Goal: Answer question/provide support: Share knowledge or assist other users

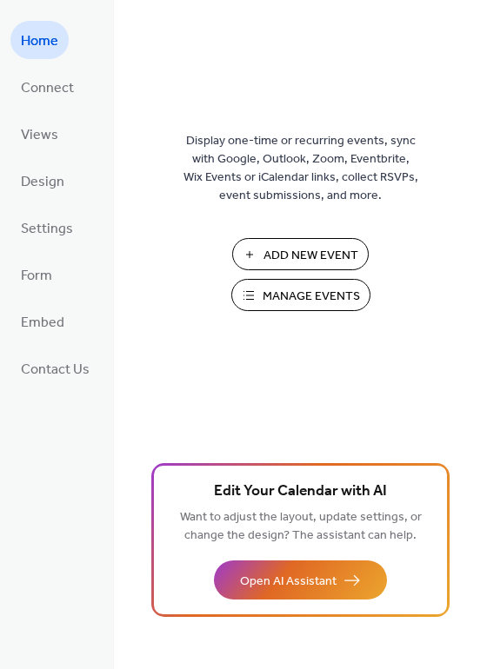
click at [275, 304] on span "Manage Events" at bounding box center [310, 297] width 97 height 18
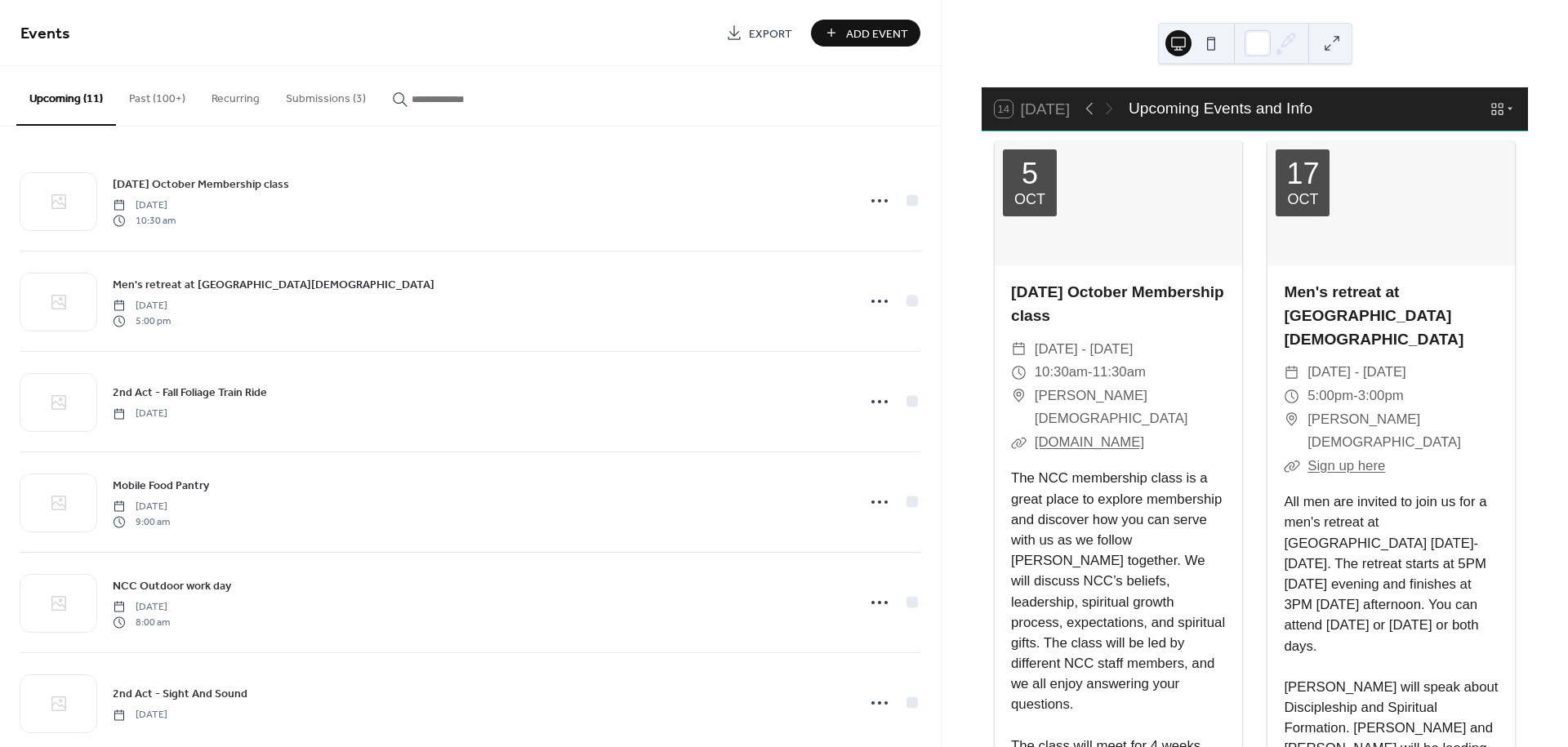
click at [322, 101] on button "Submissions (3)" at bounding box center [325, 95] width 106 height 58
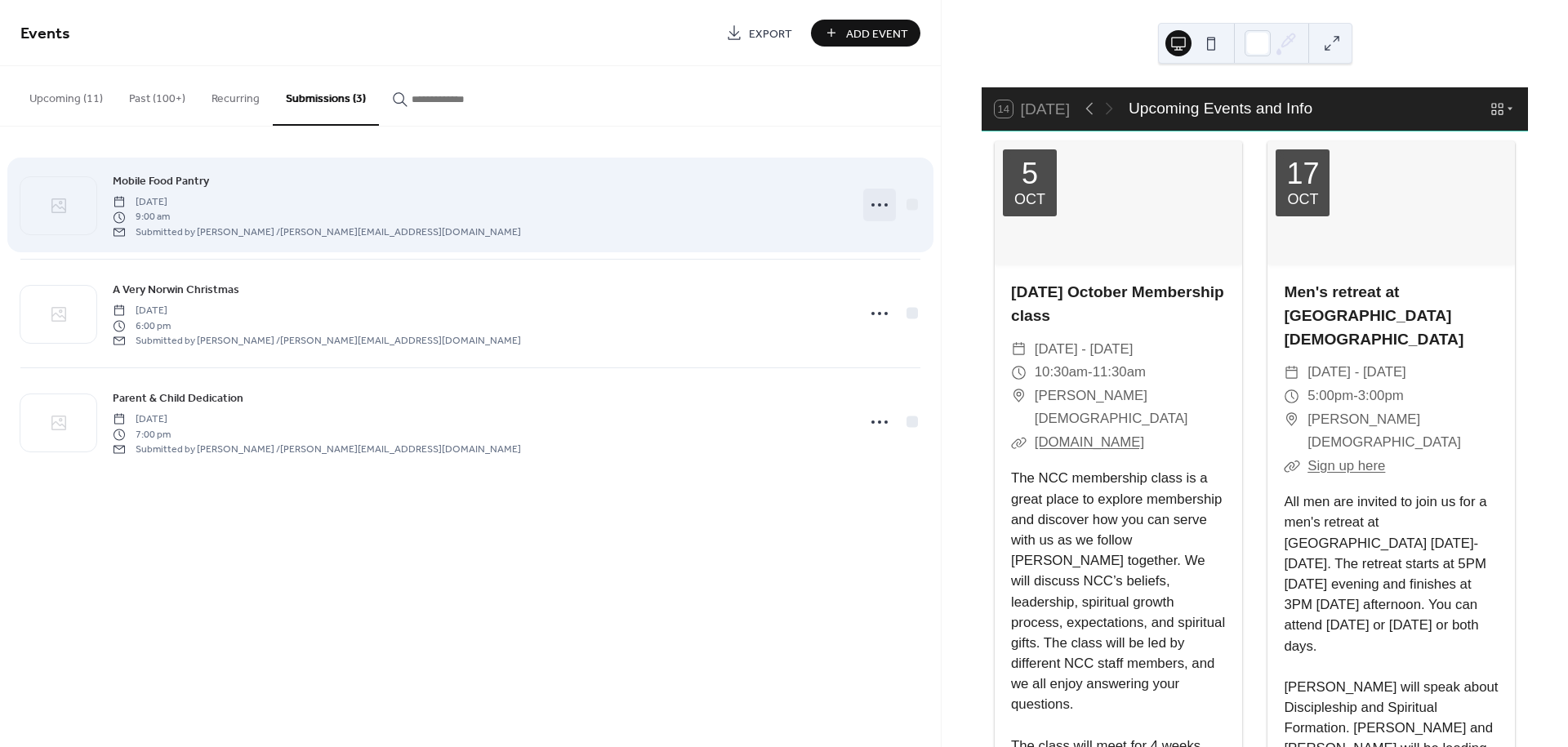
click at [890, 210] on icon at bounding box center [879, 205] width 26 height 26
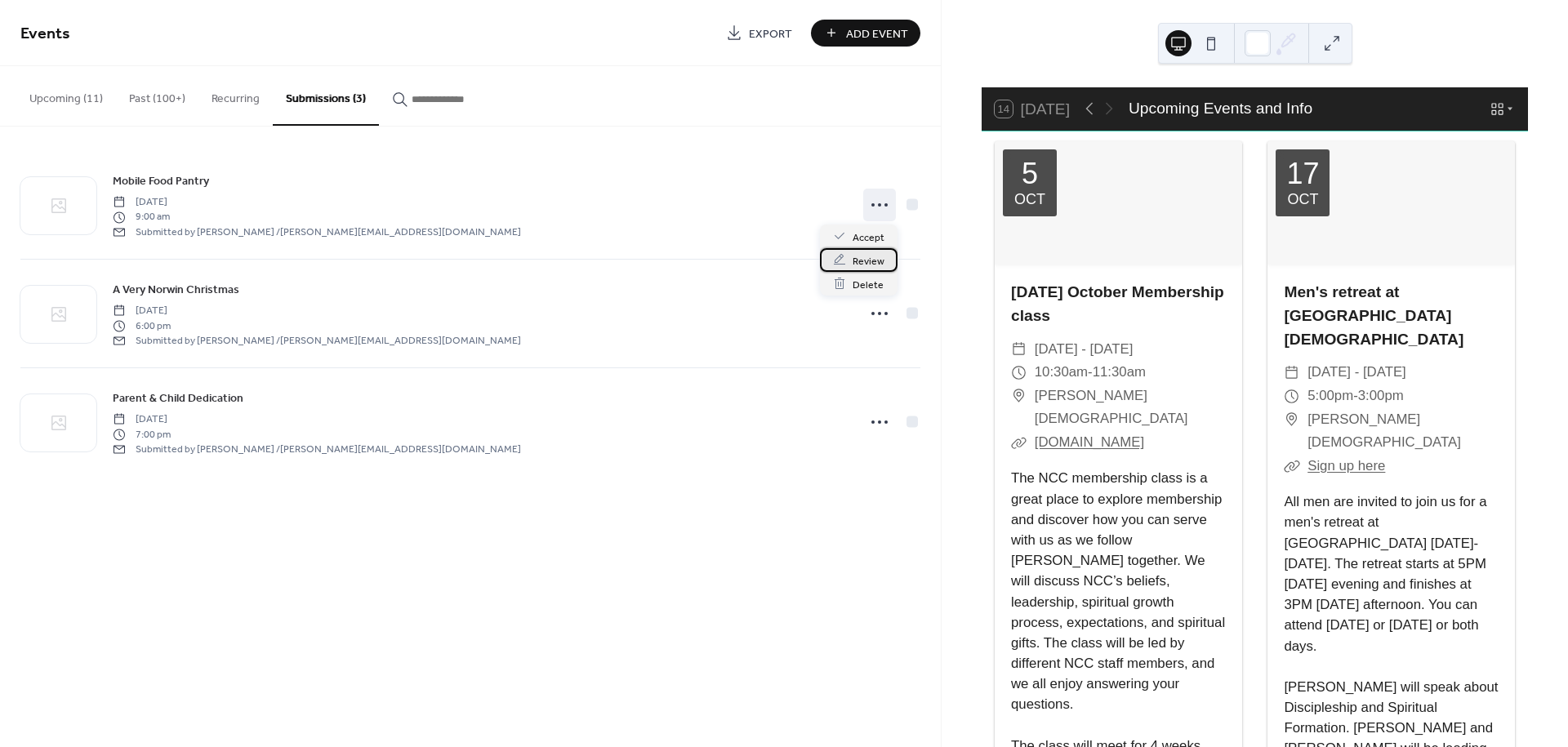
click at [860, 264] on span "Review" at bounding box center [868, 261] width 32 height 17
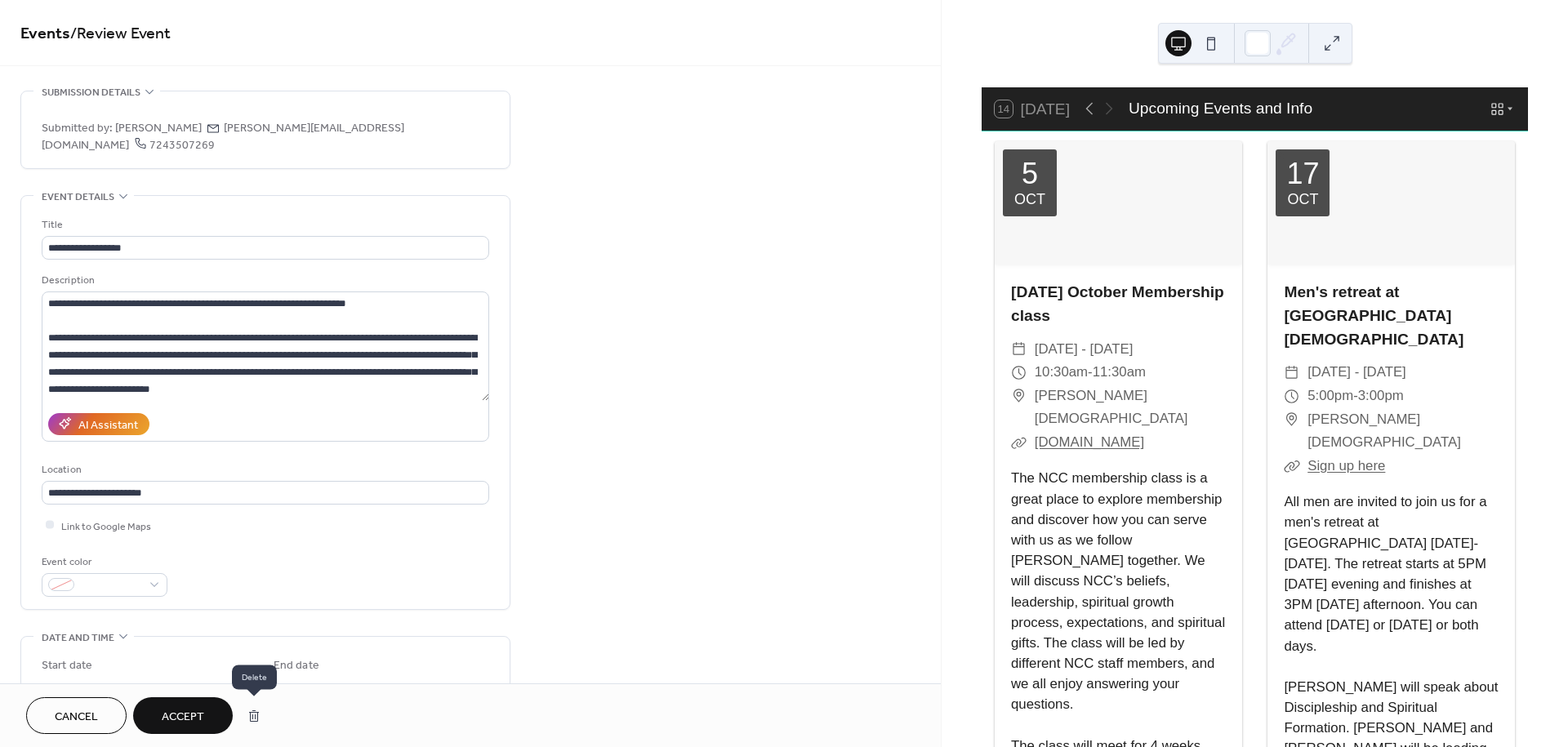
click at [250, 721] on button "button" at bounding box center [254, 716] width 29 height 33
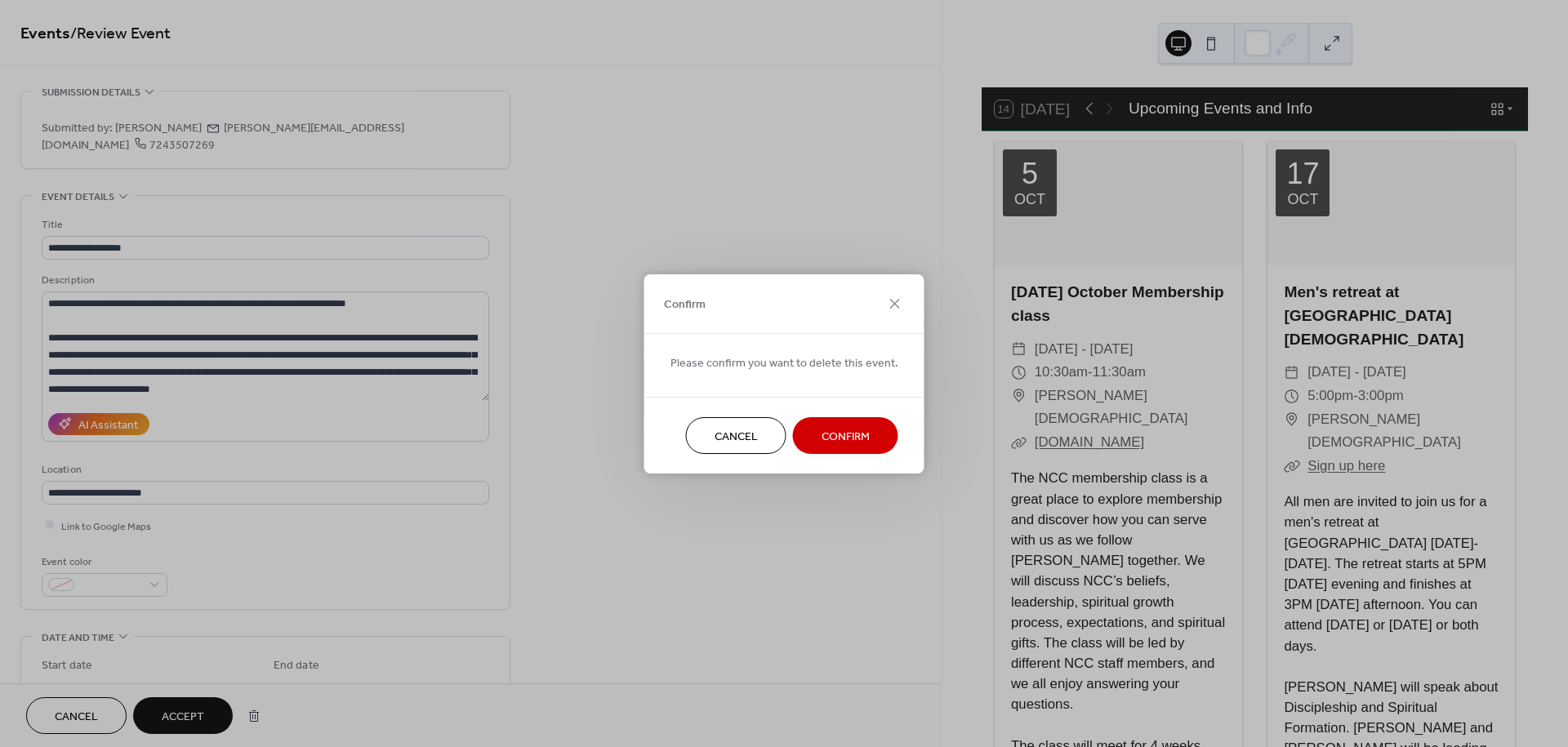
click at [877, 438] on button "Confirm" at bounding box center [846, 435] width 105 height 37
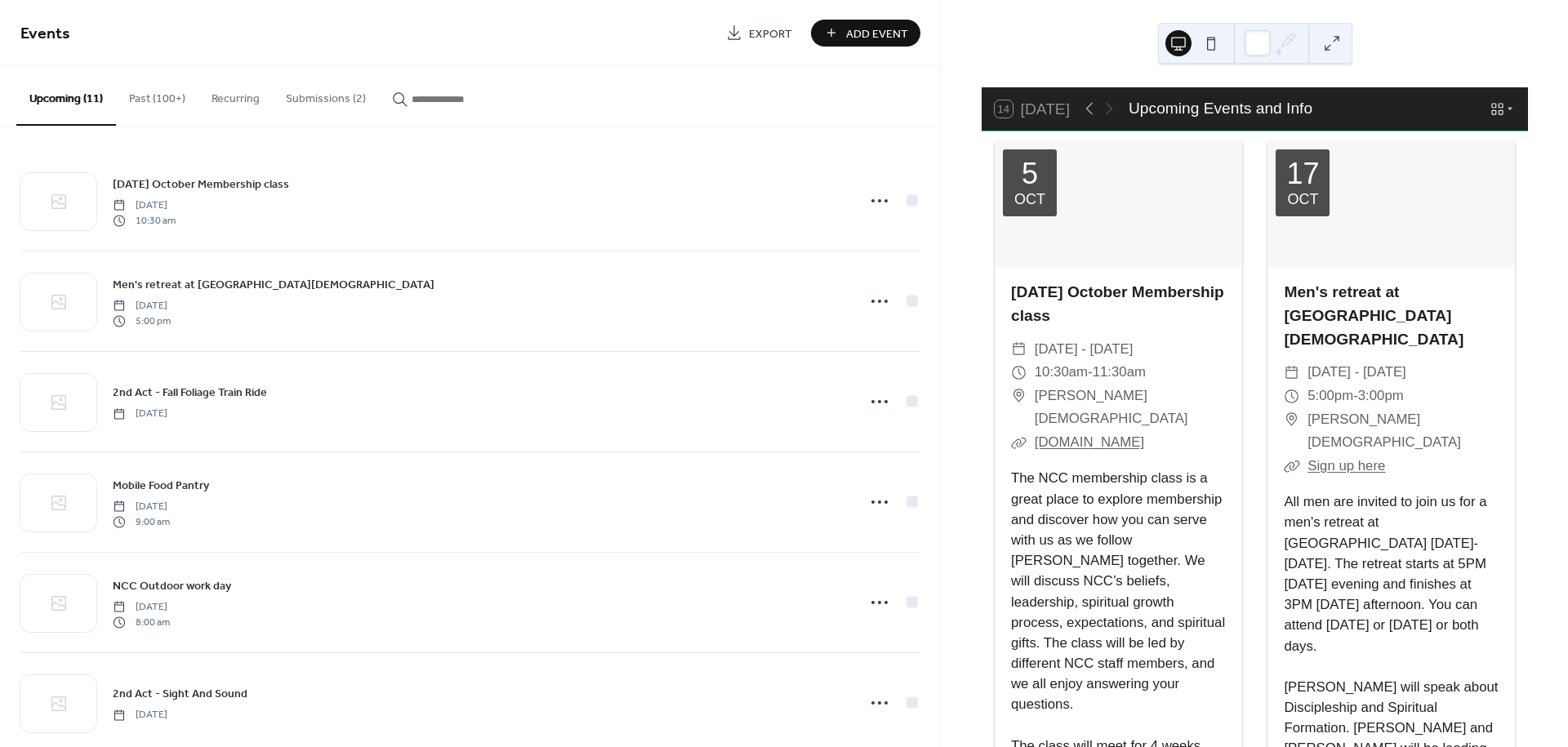
click at [302, 97] on button "Submissions (2)" at bounding box center [325, 95] width 106 height 58
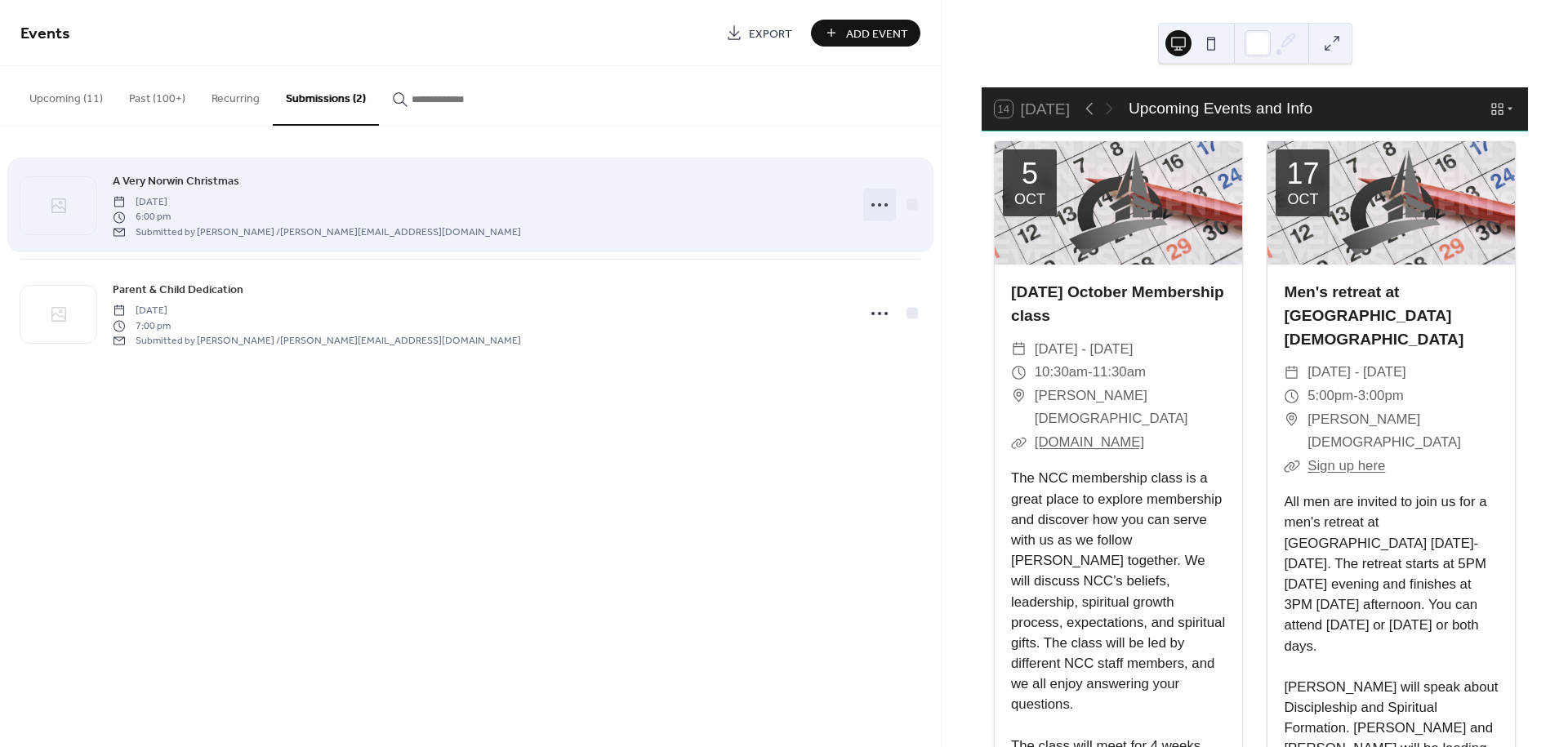
click at [887, 207] on icon at bounding box center [879, 205] width 26 height 26
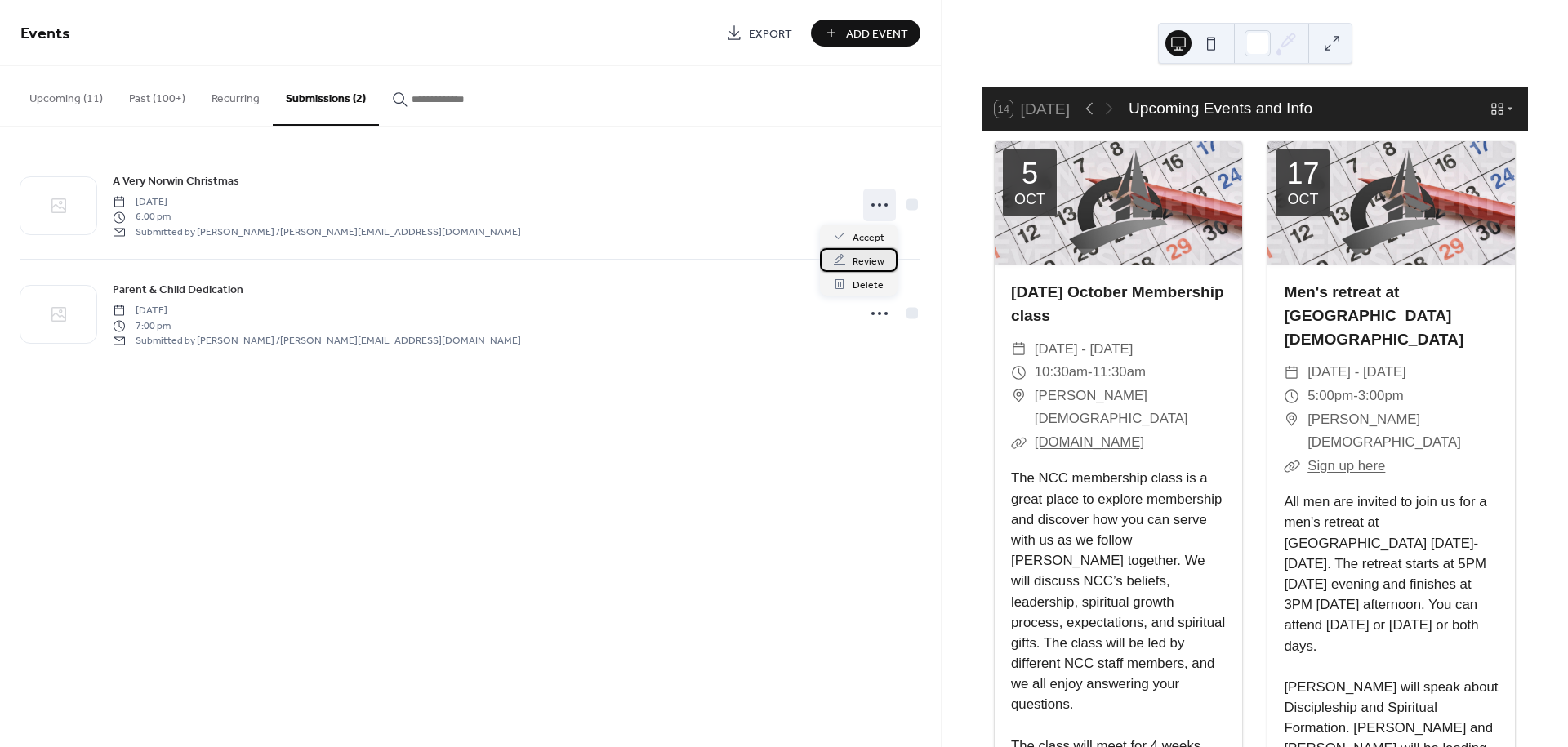
click at [870, 258] on span "Review" at bounding box center [868, 261] width 32 height 17
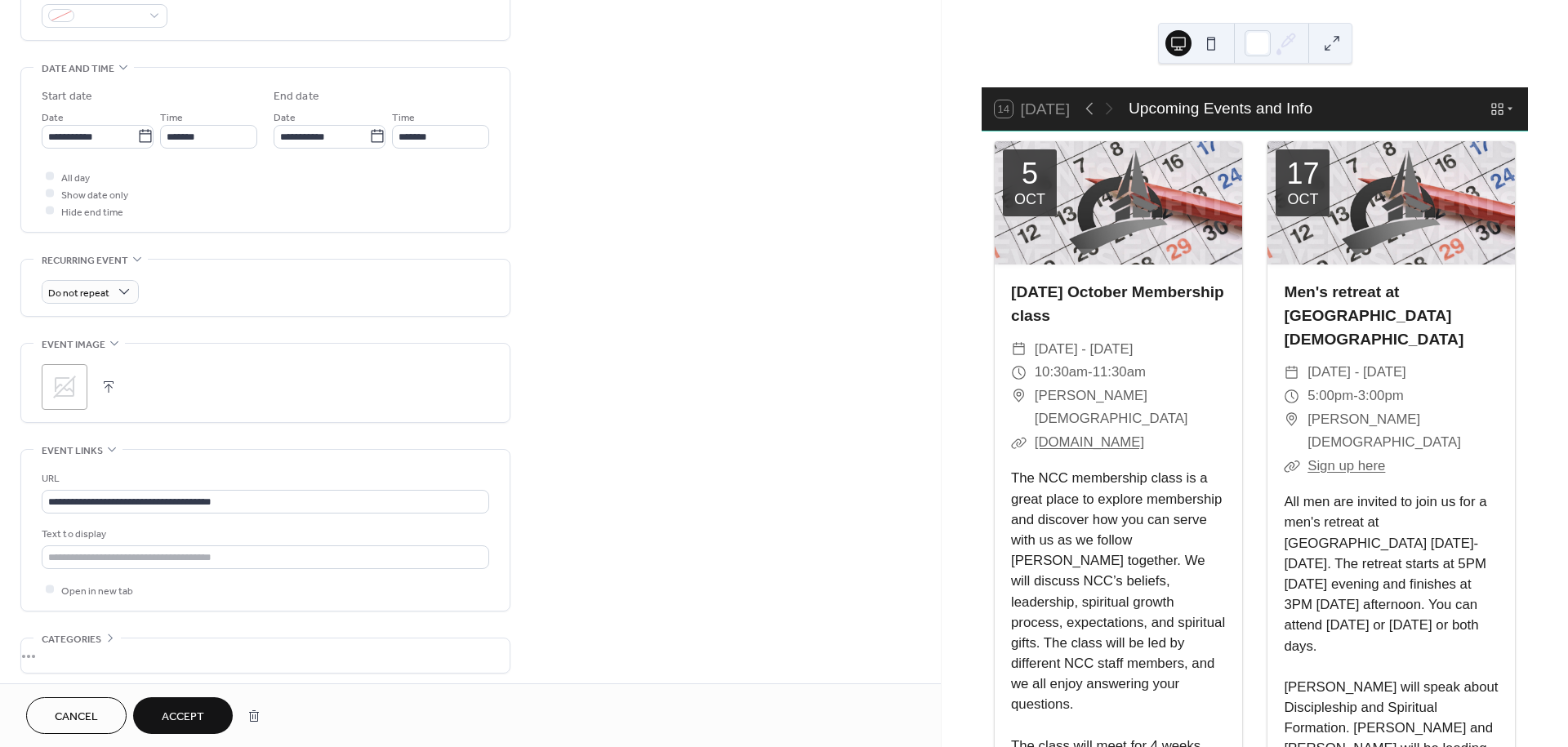
scroll to position [621, 0]
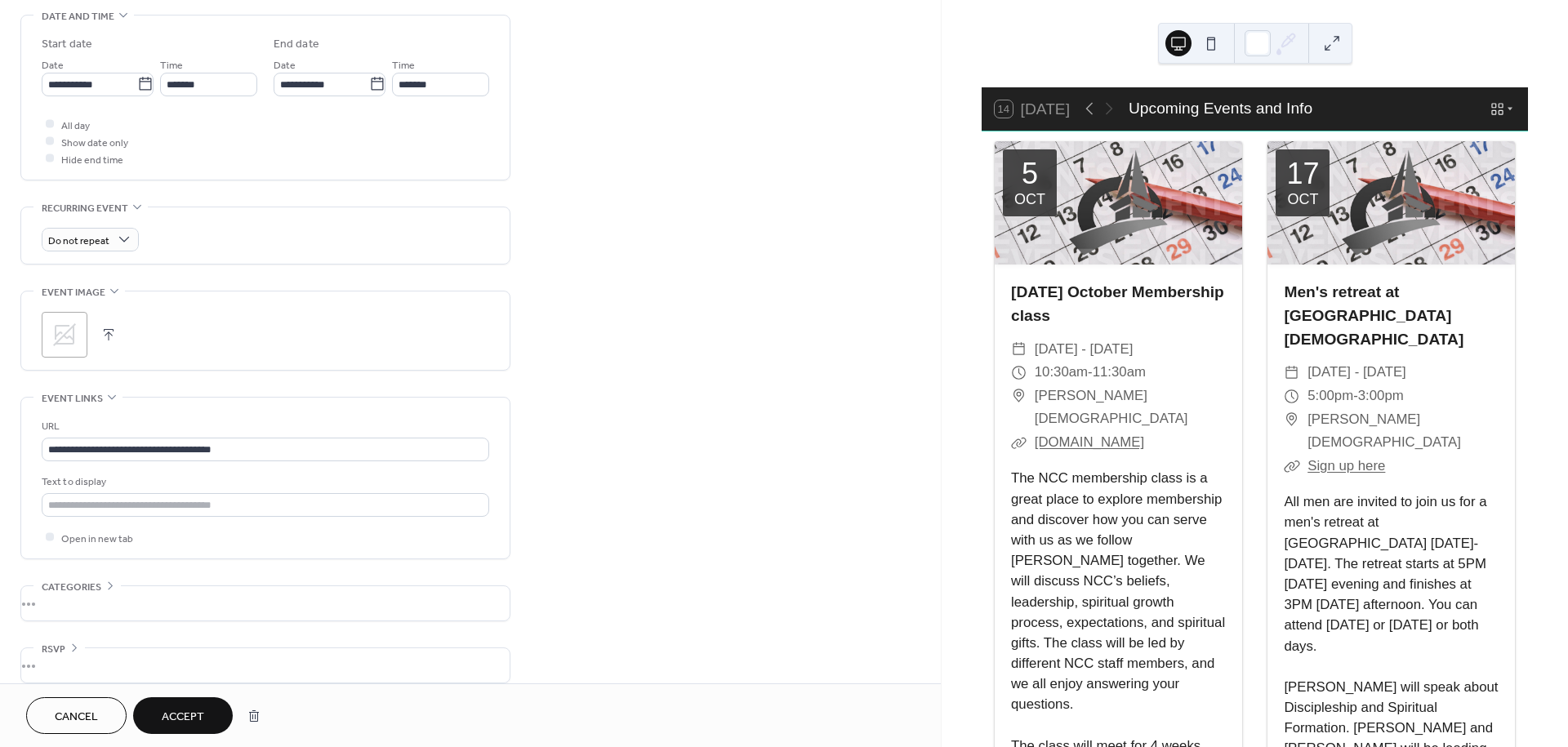
click at [166, 722] on span "Accept" at bounding box center [182, 717] width 42 height 17
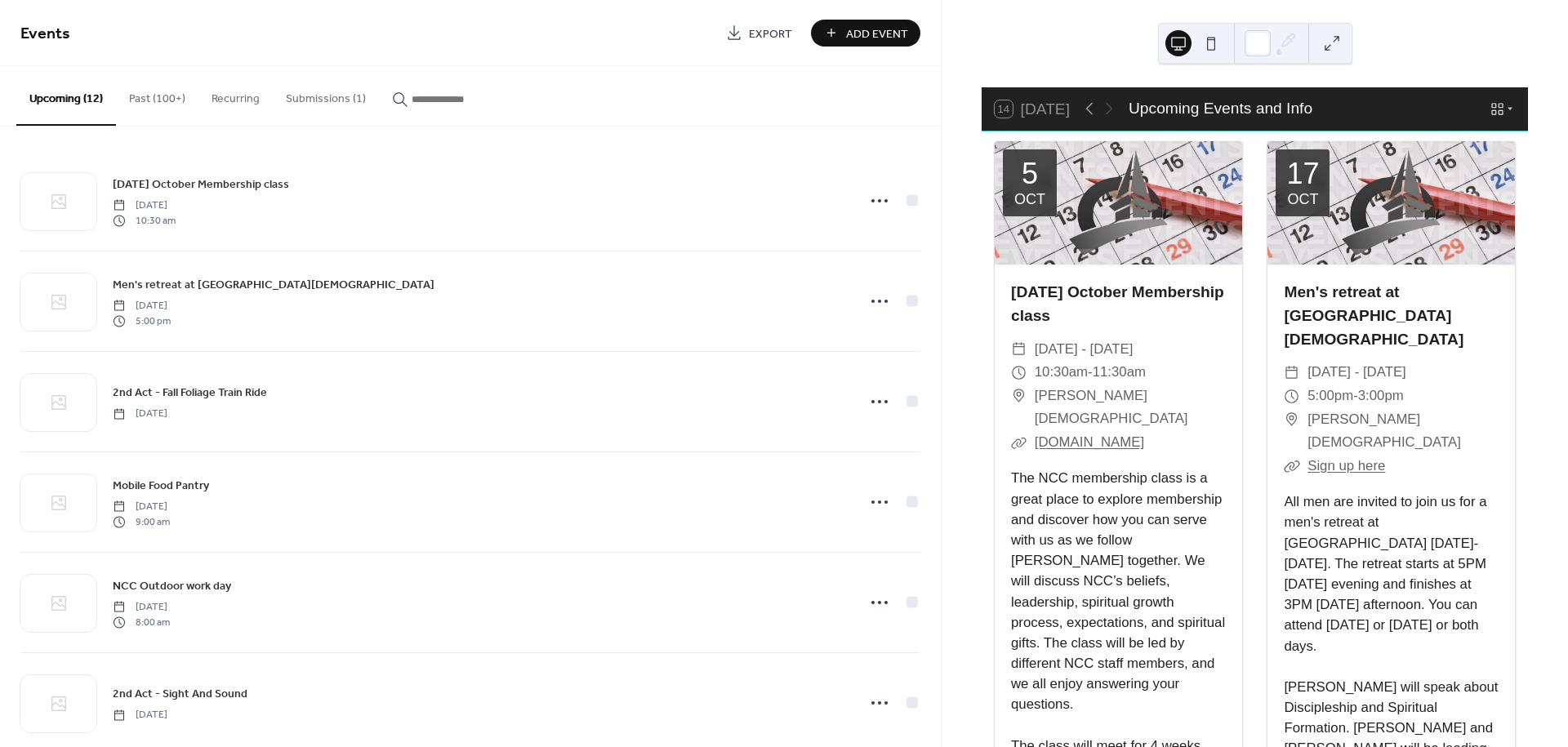
click at [304, 93] on button "Submissions (1)" at bounding box center [325, 95] width 106 height 58
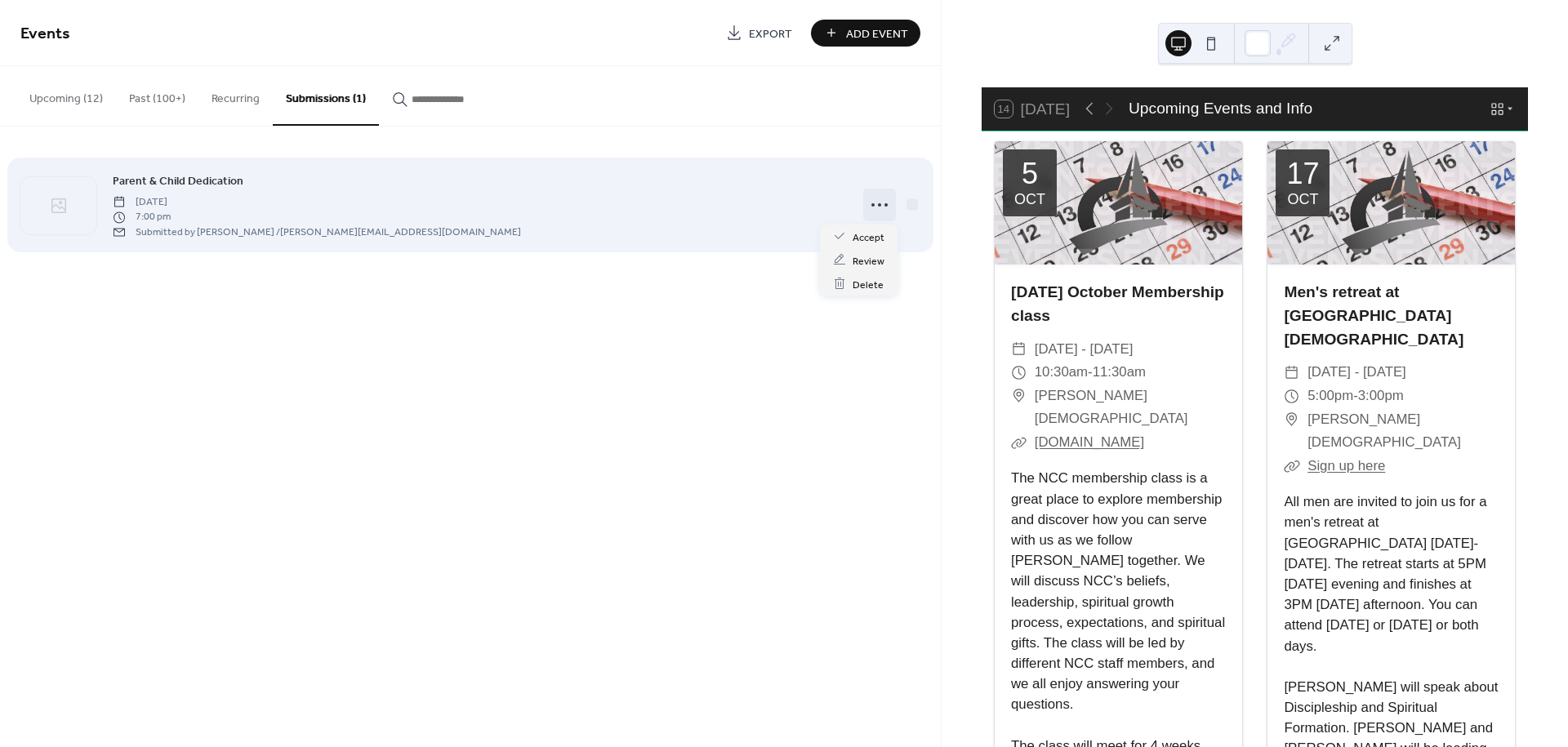
click at [877, 211] on icon at bounding box center [879, 205] width 26 height 26
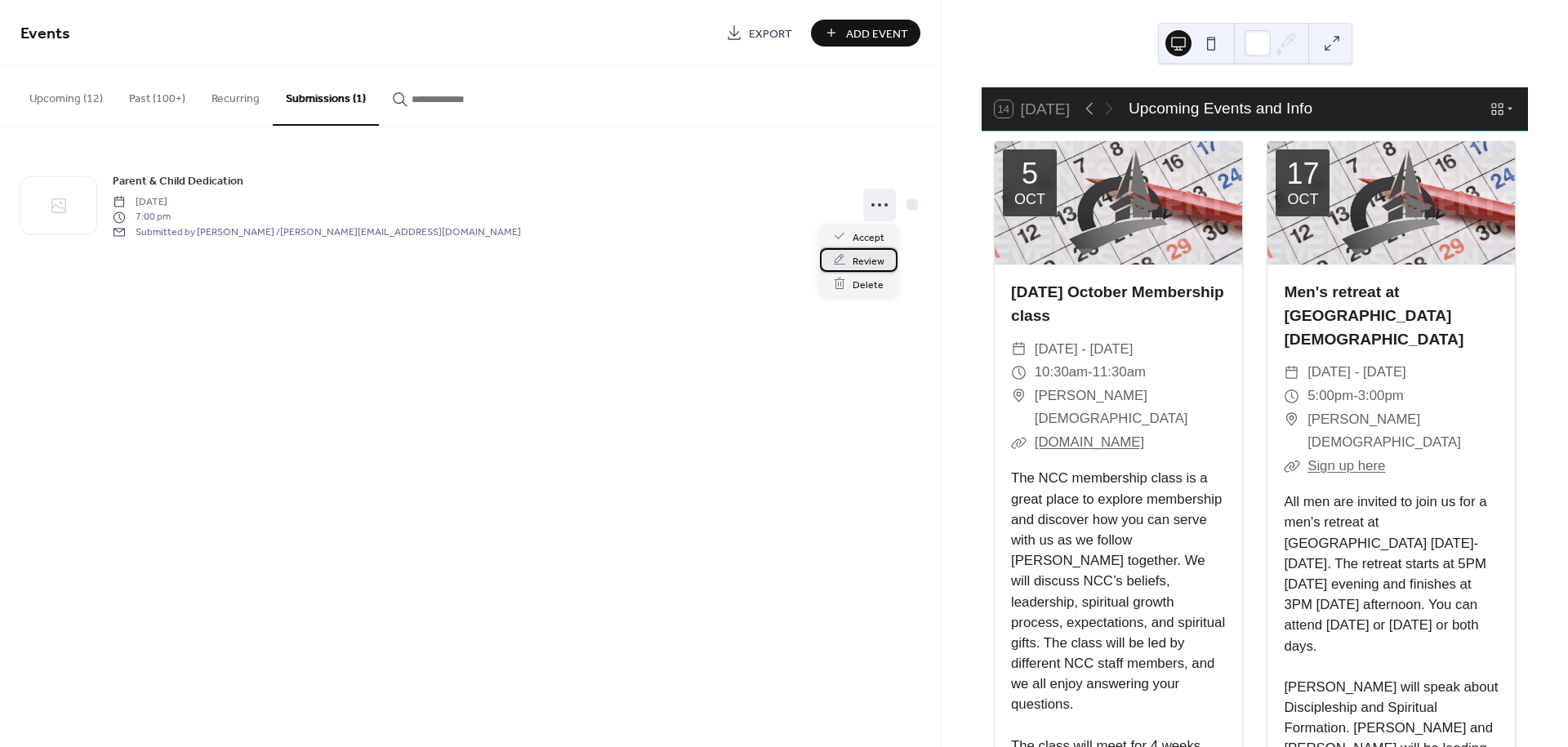
click at [856, 259] on span "Review" at bounding box center [868, 261] width 32 height 17
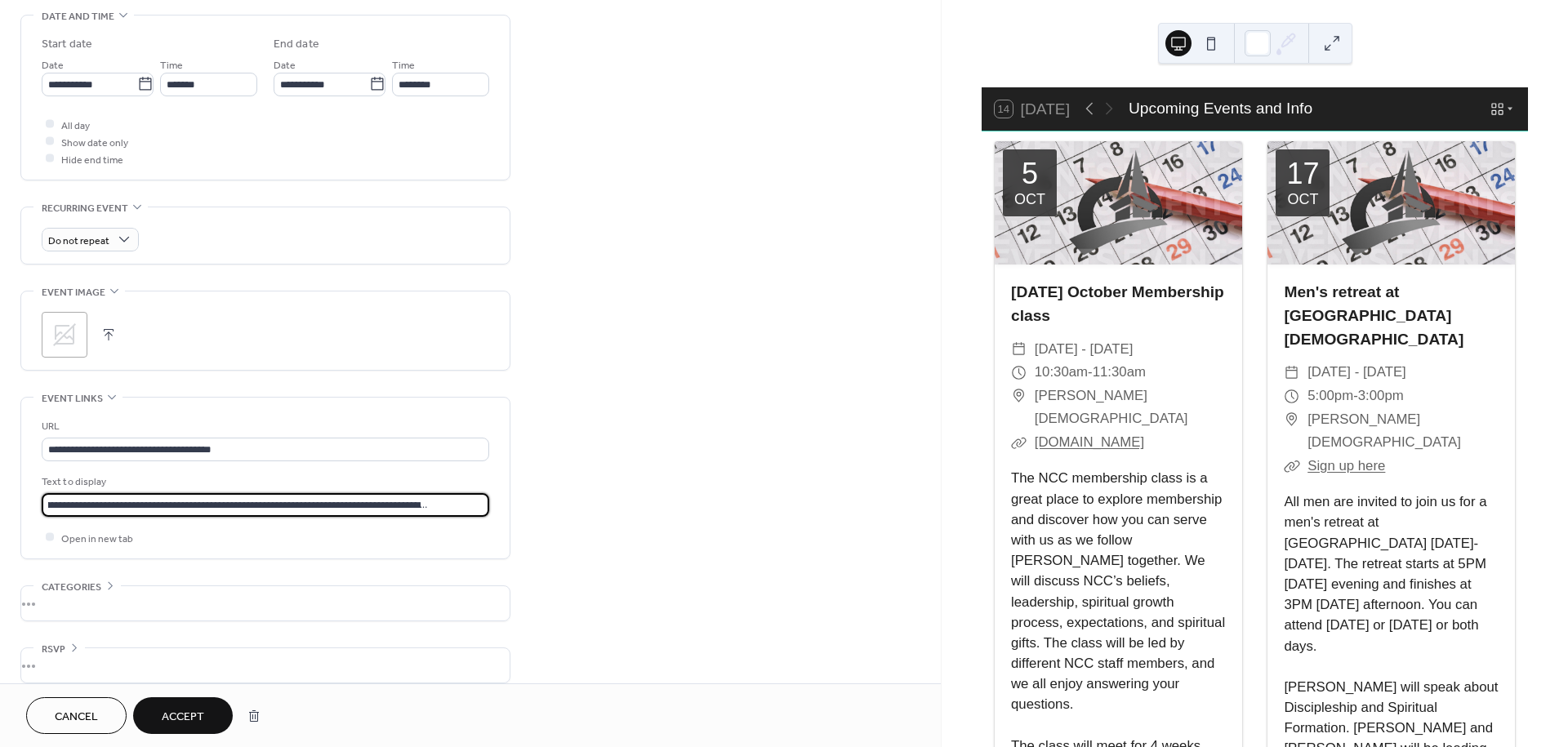
scroll to position [0, 371]
drag, startPoint x: 66, startPoint y: 490, endPoint x: 503, endPoint y: 499, distance: 437.1
click at [503, 499] on div "**********" at bounding box center [266, 477] width 489 height 161
type input "*"
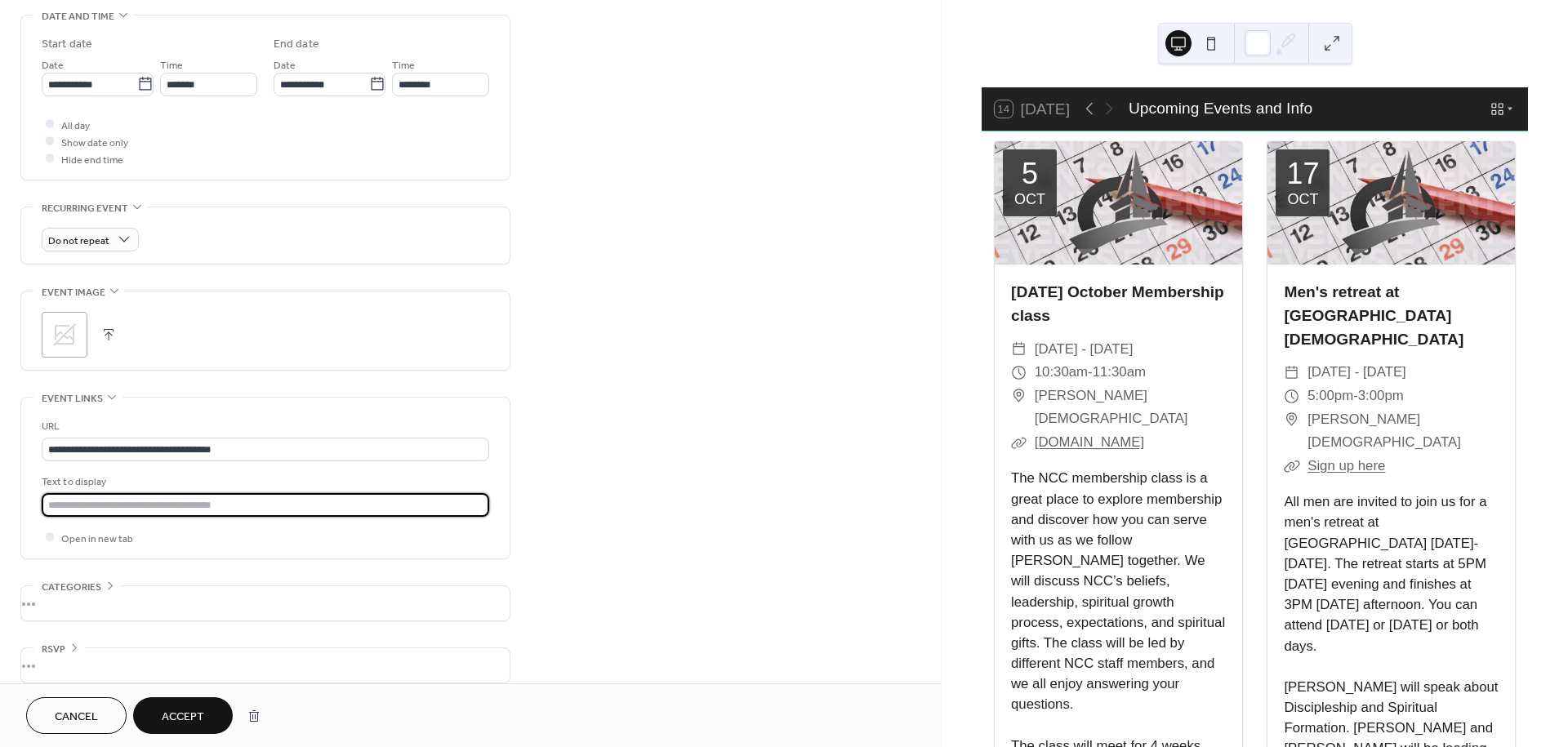
click at [639, 465] on div "**********" at bounding box center [470, 85] width 940 height 1231
click at [228, 500] on input "text" at bounding box center [265, 505] width 447 height 23
type input "**********"
click at [542, 449] on div "**********" at bounding box center [470, 85] width 940 height 1231
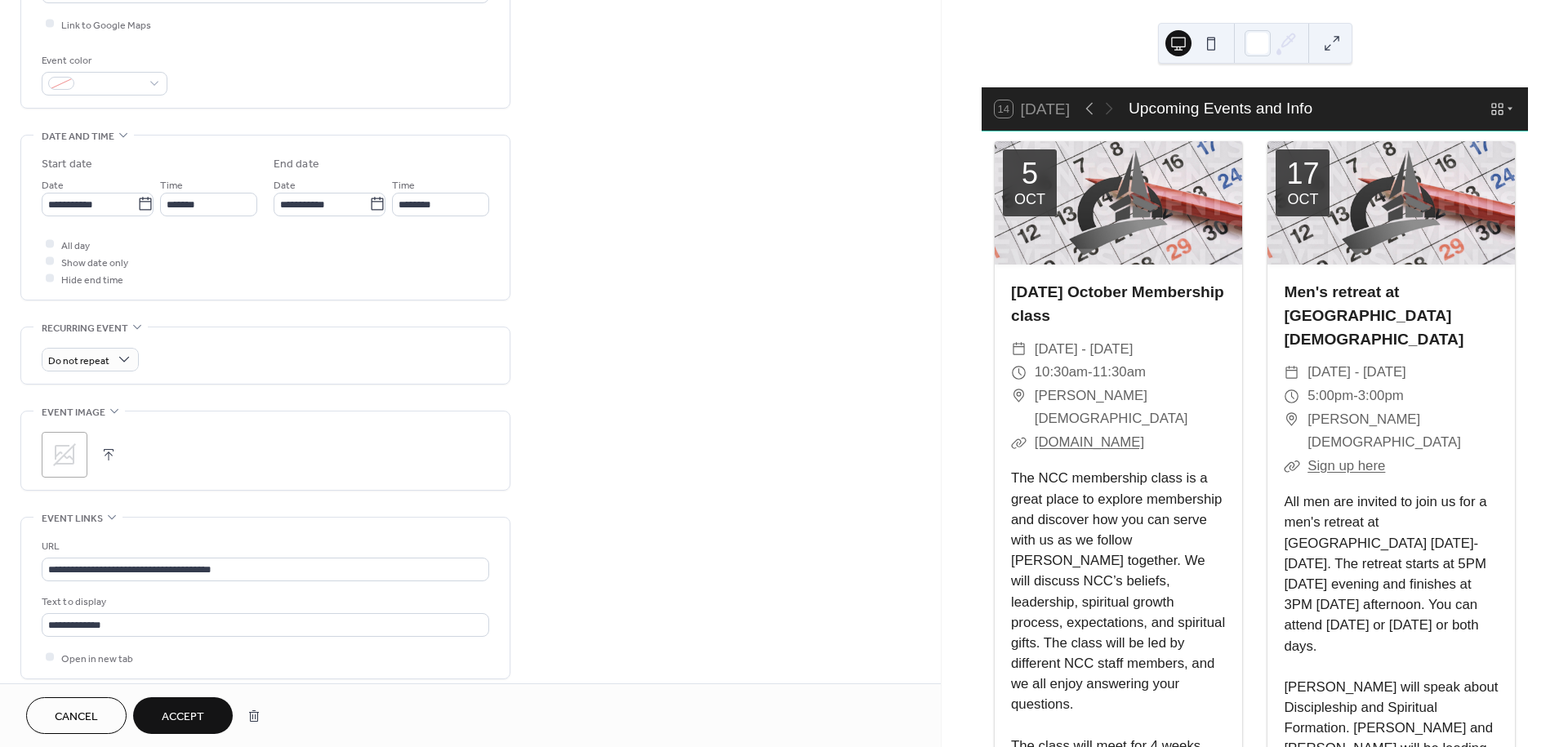
scroll to position [531, 0]
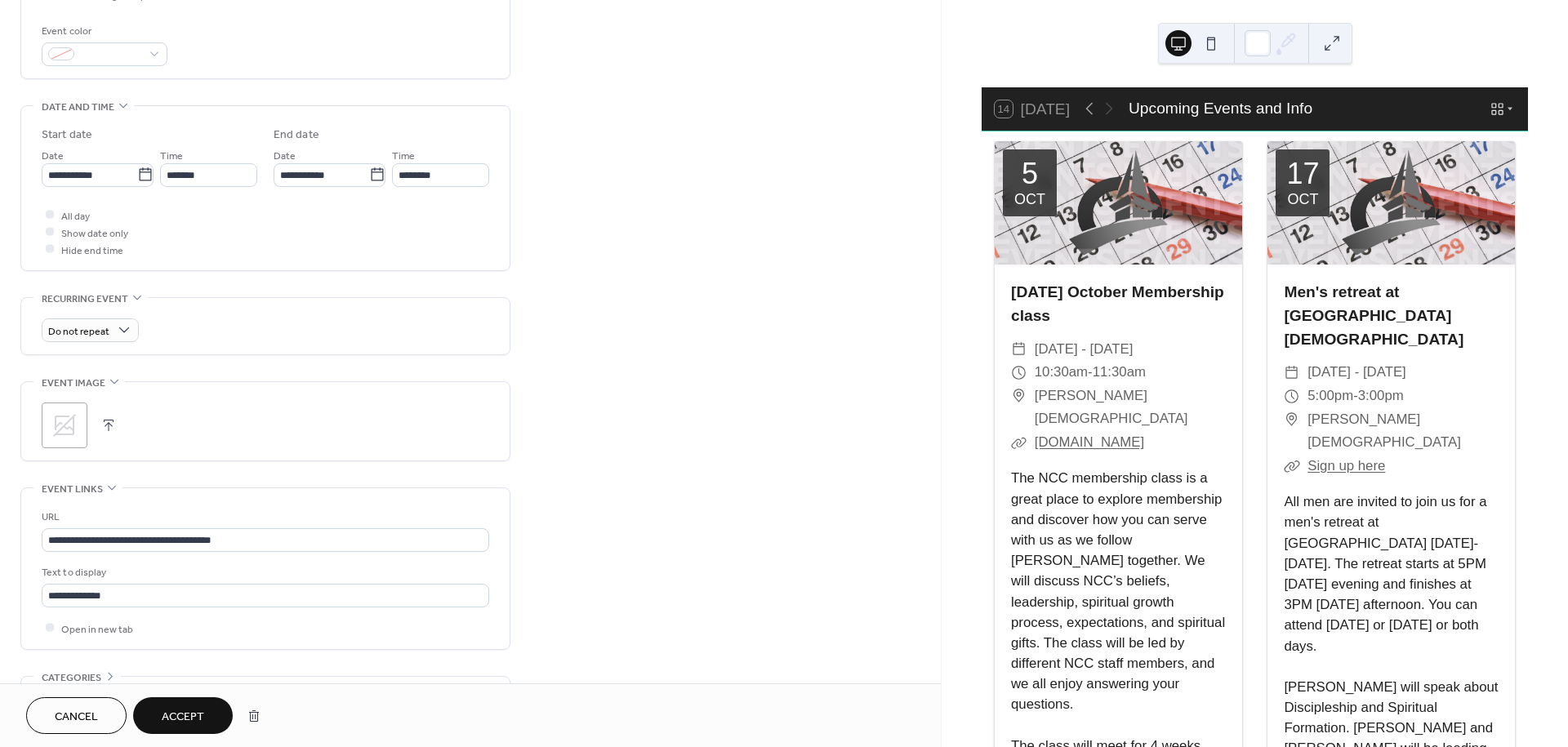
click at [153, 714] on button "Accept" at bounding box center [183, 715] width 100 height 37
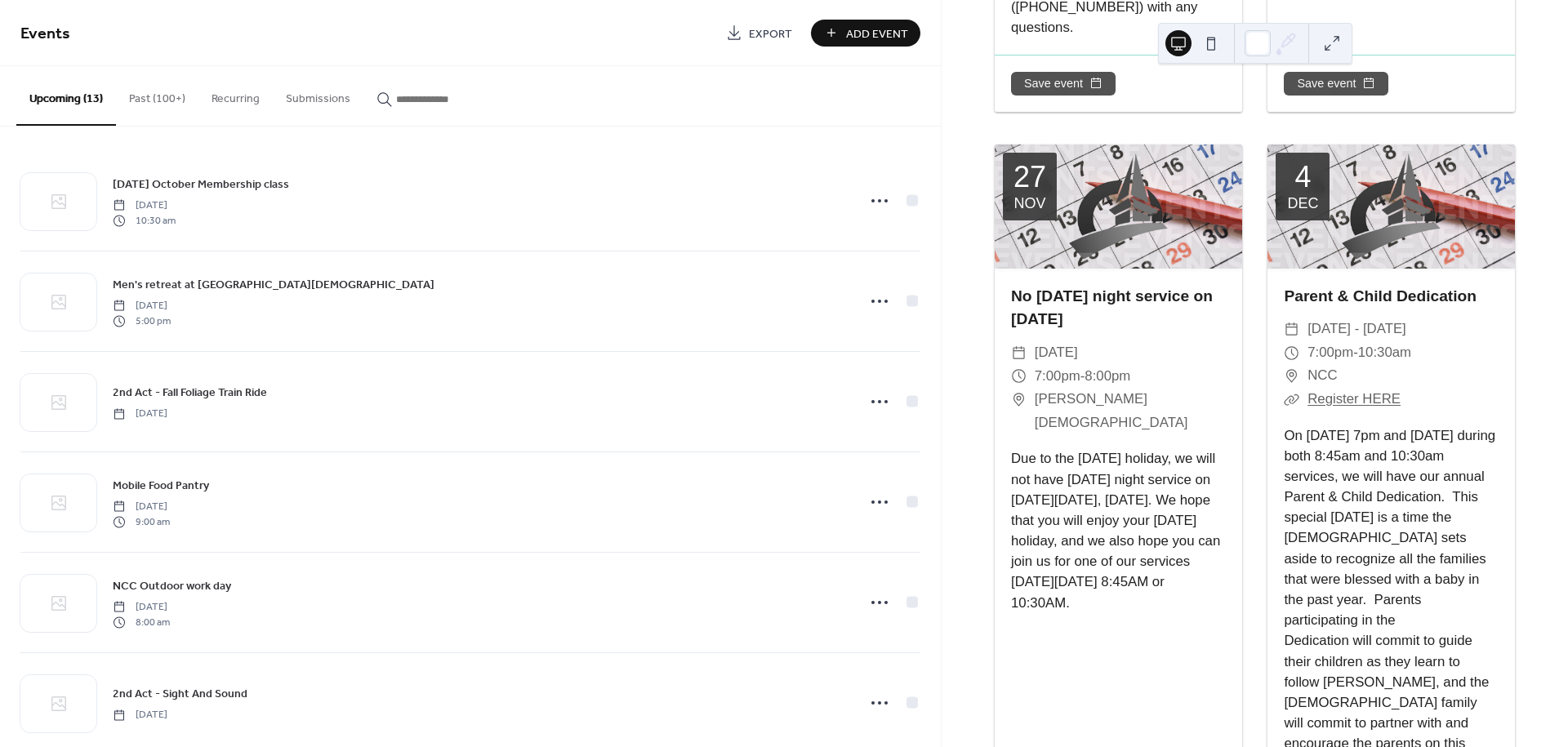
scroll to position [2358, 0]
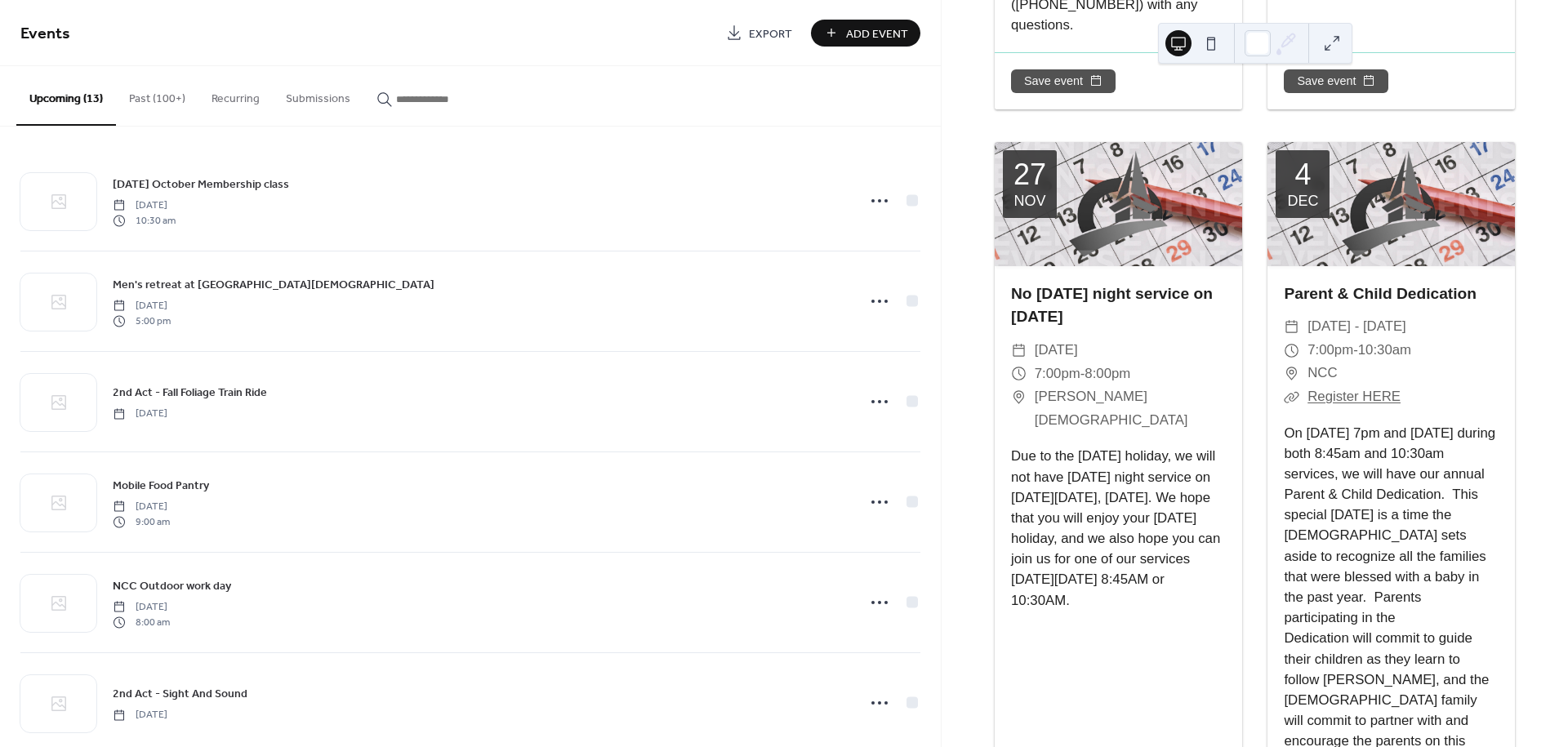
click at [1353, 389] on link "Register HERE" at bounding box center [1354, 397] width 93 height 16
